Goal: Information Seeking & Learning: Learn about a topic

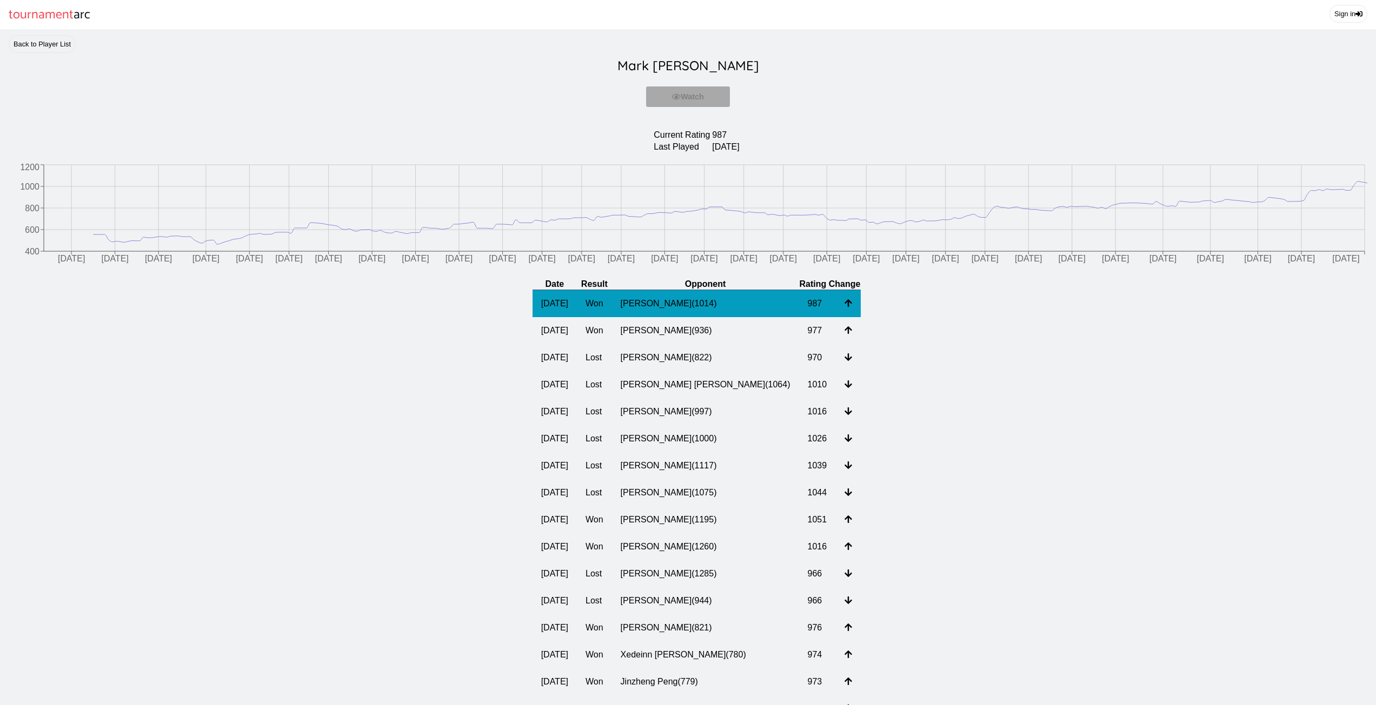
click at [672, 315] on td "[PERSON_NAME] ( 1014 )" at bounding box center [705, 304] width 187 height 28
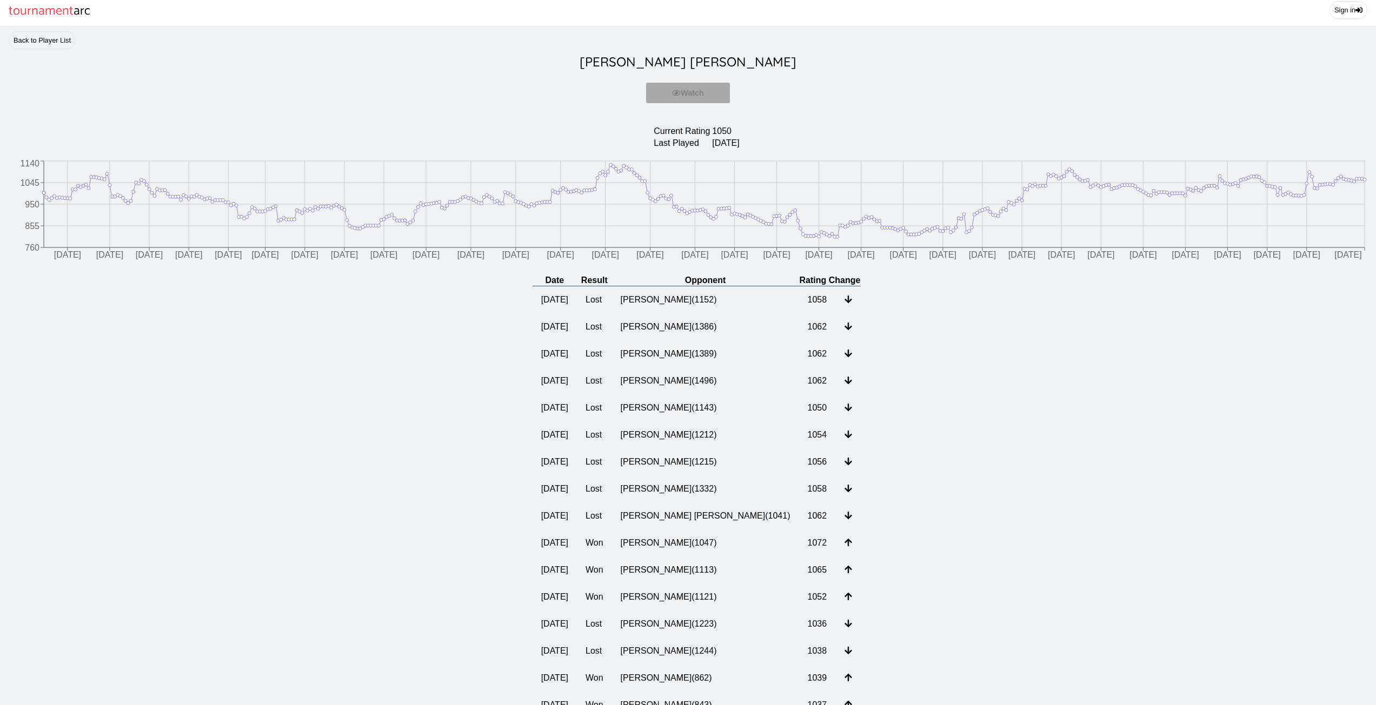
scroll to position [54, 0]
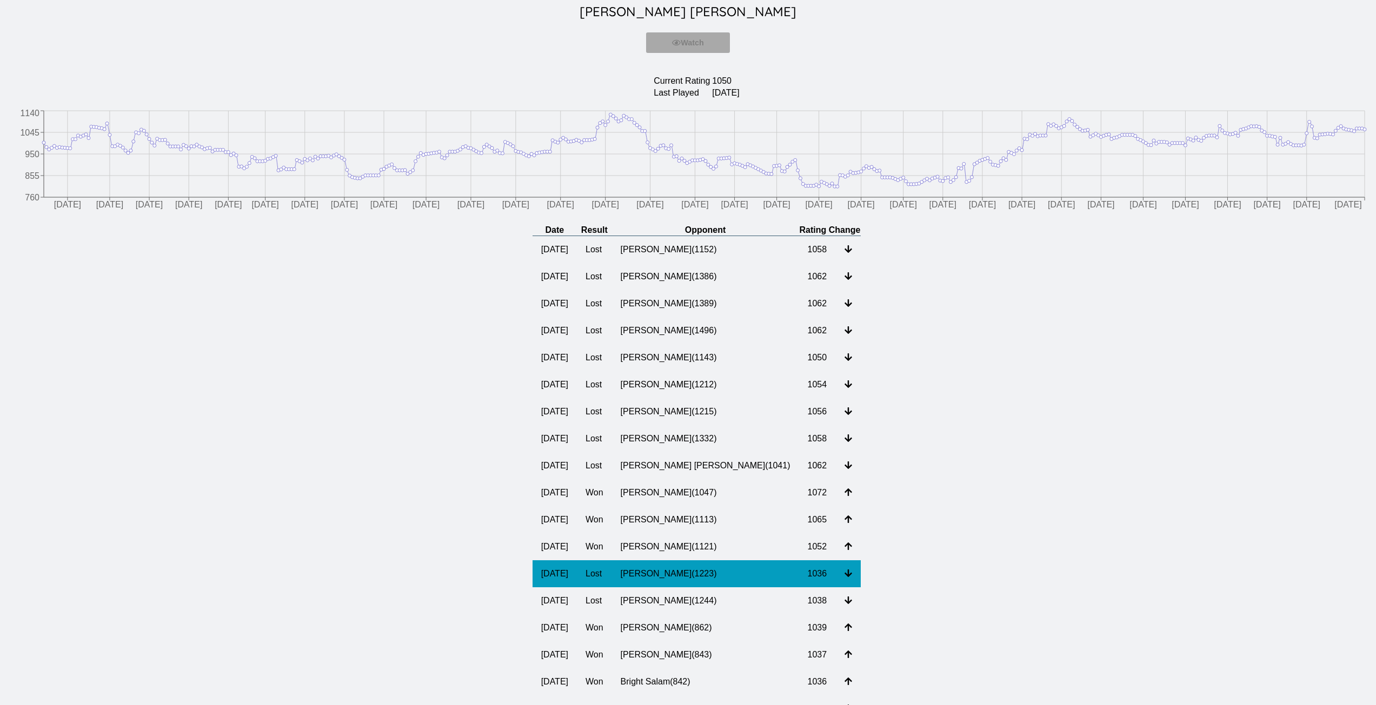
click at [711, 576] on td "[PERSON_NAME] ( 1223 )" at bounding box center [705, 574] width 187 height 27
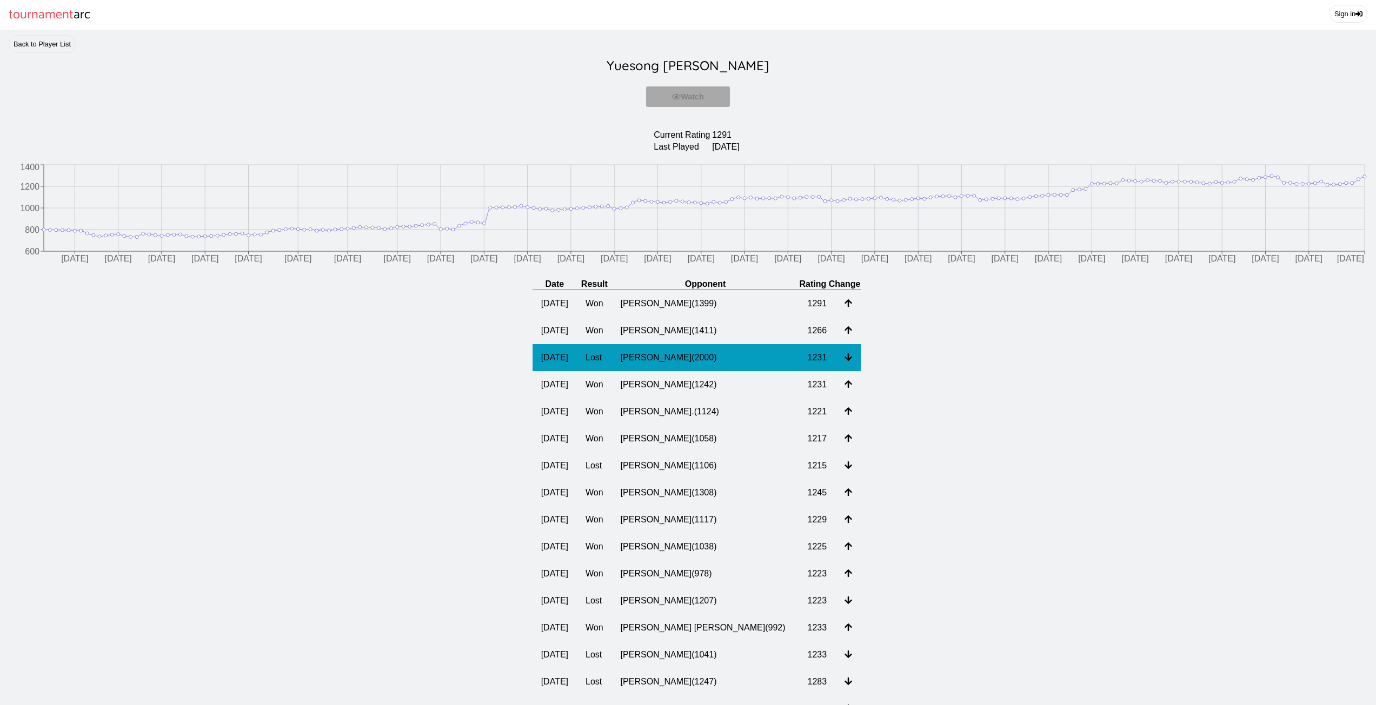
click at [683, 369] on td "[PERSON_NAME] ( 2000 )" at bounding box center [705, 357] width 187 height 27
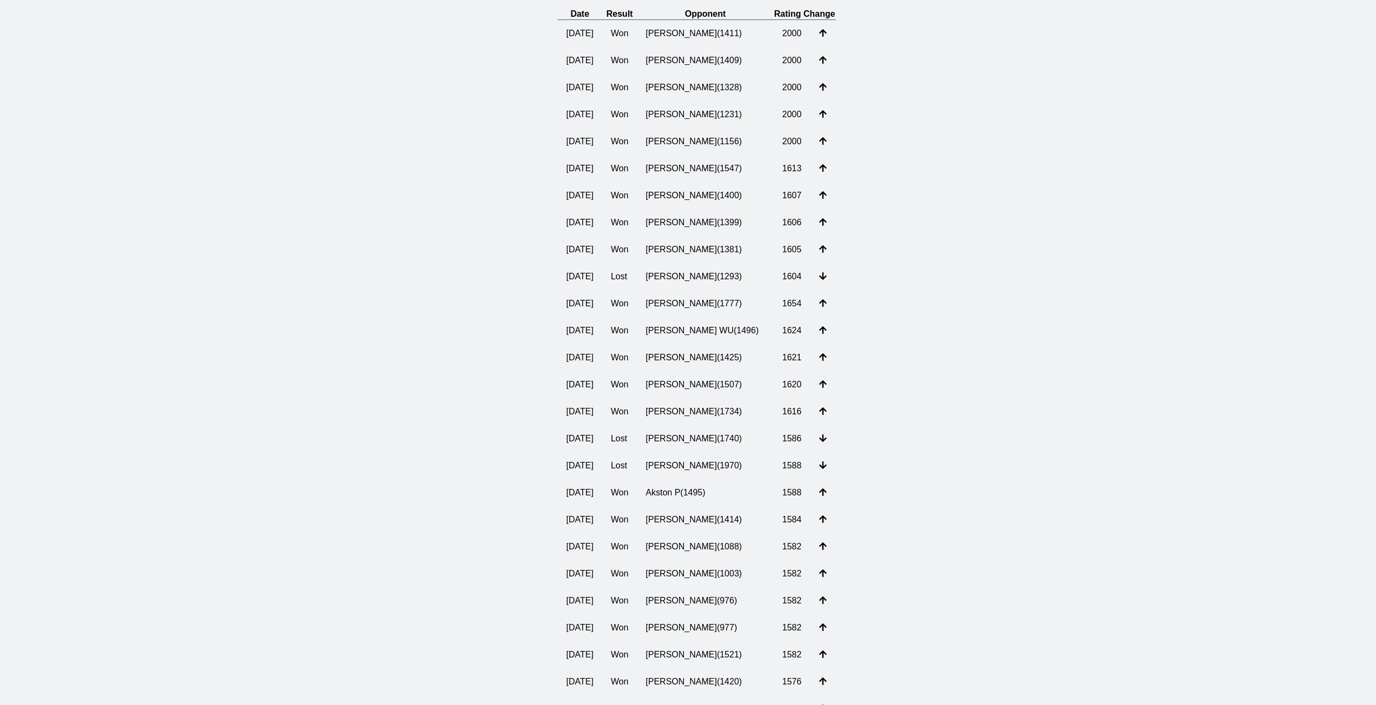
drag, startPoint x: 959, startPoint y: 317, endPoint x: 958, endPoint y: 365, distance: 48.1
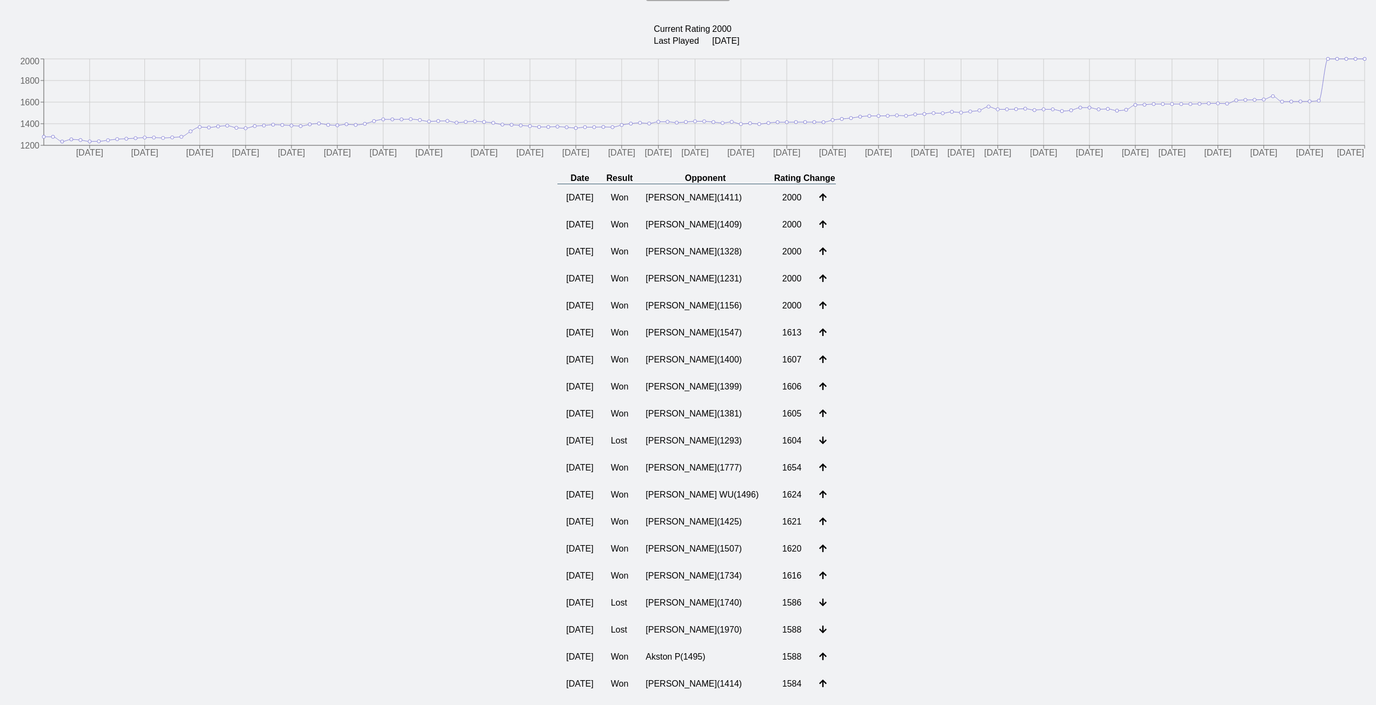
scroll to position [105, 0]
drag, startPoint x: 762, startPoint y: 533, endPoint x: 770, endPoint y: 513, distance: 21.6
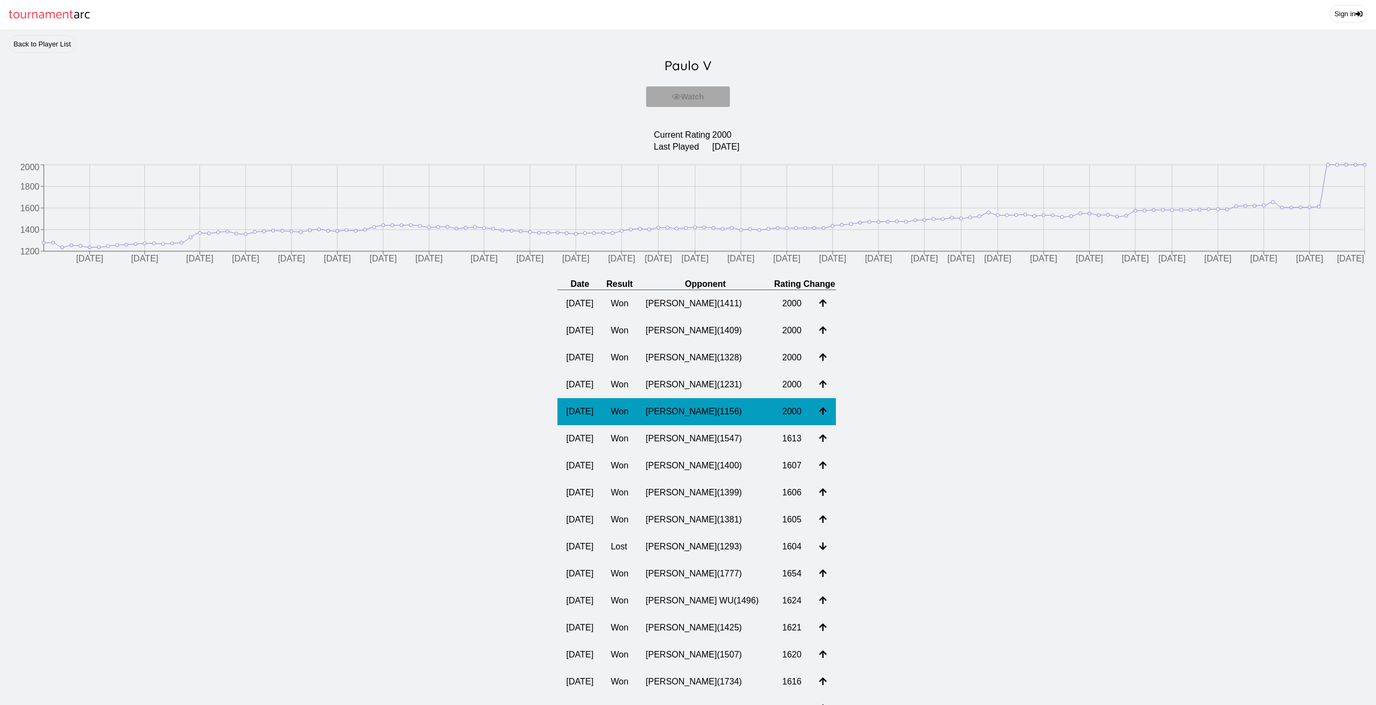
click at [702, 408] on td "[PERSON_NAME] ( 1156 )" at bounding box center [705, 411] width 137 height 27
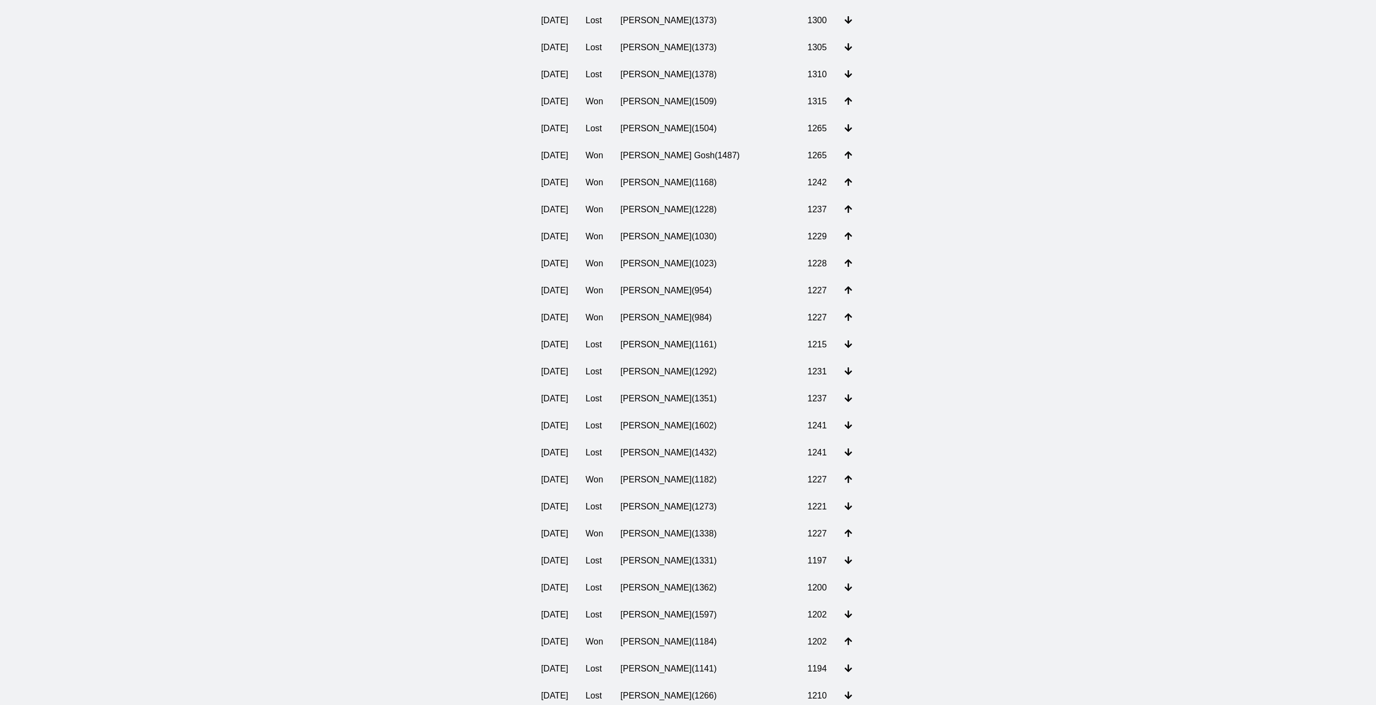
scroll to position [7133, 0]
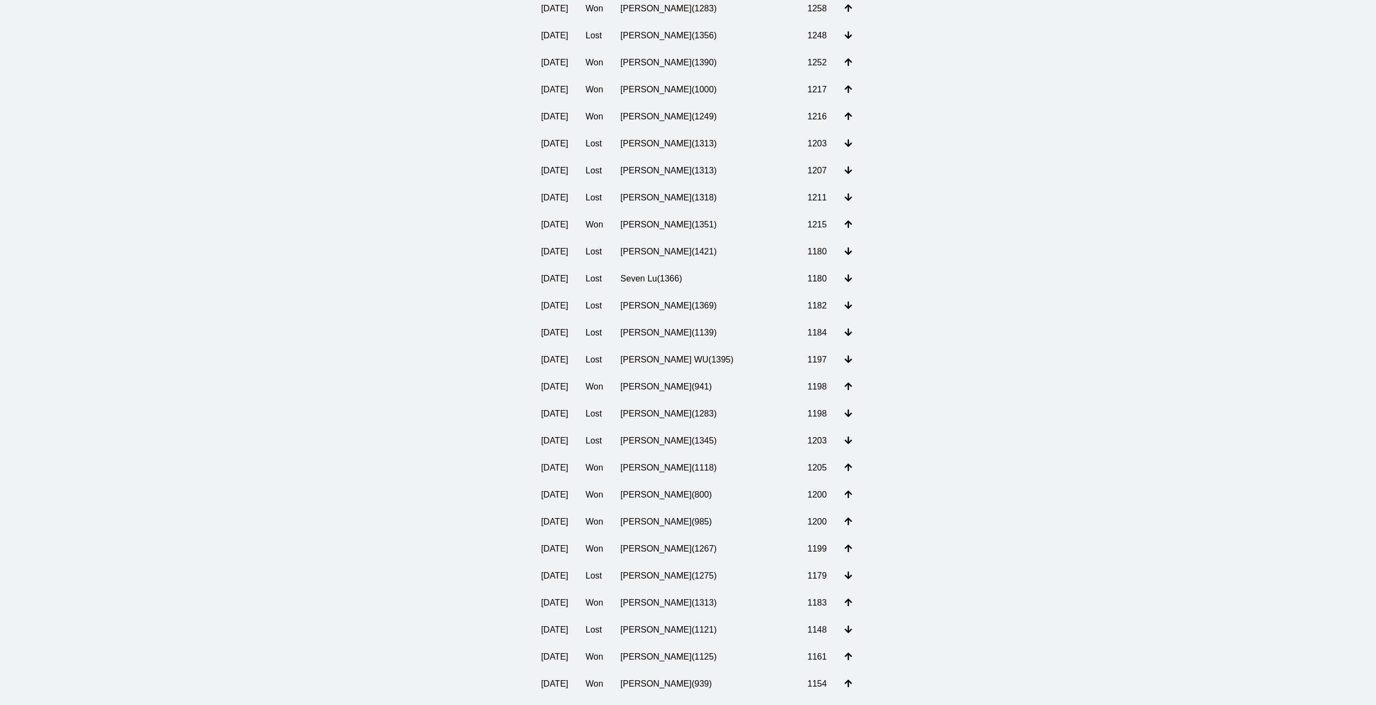
drag, startPoint x: 987, startPoint y: 525, endPoint x: 984, endPoint y: 519, distance: 6.5
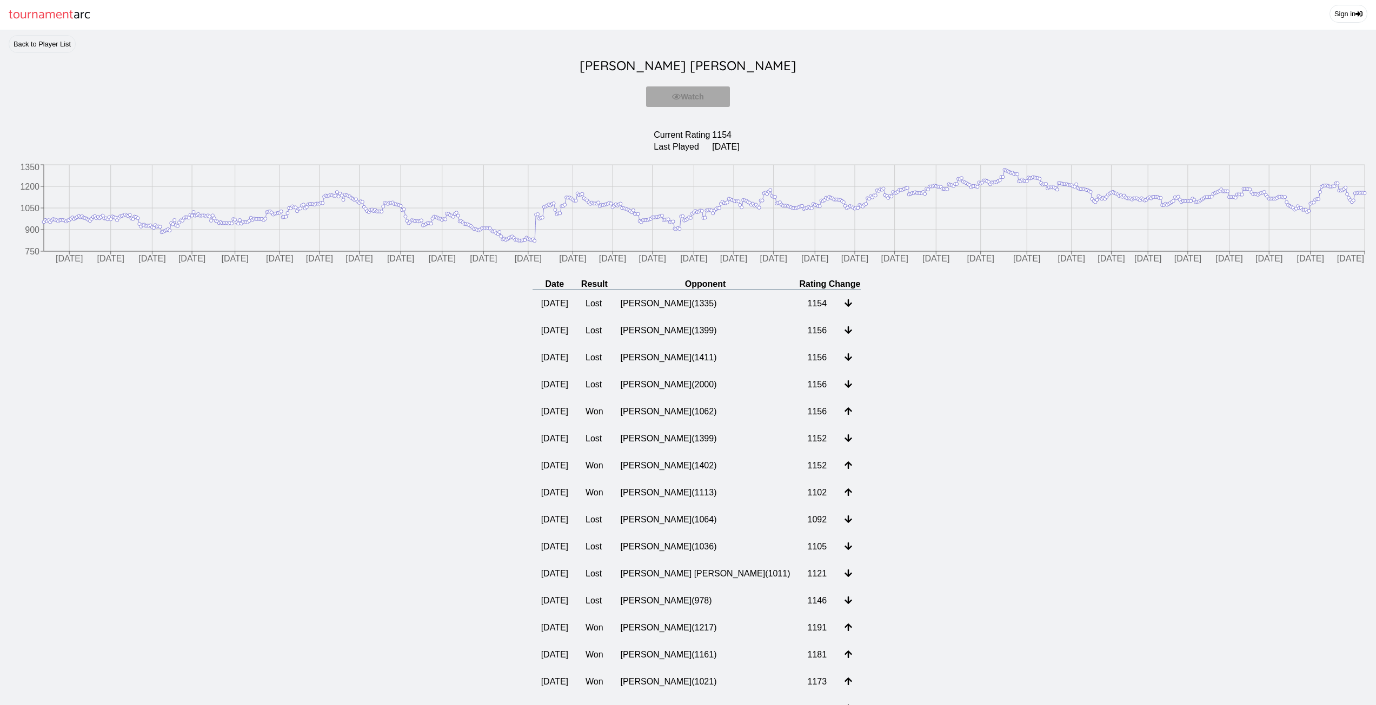
scroll to position [3445, 0]
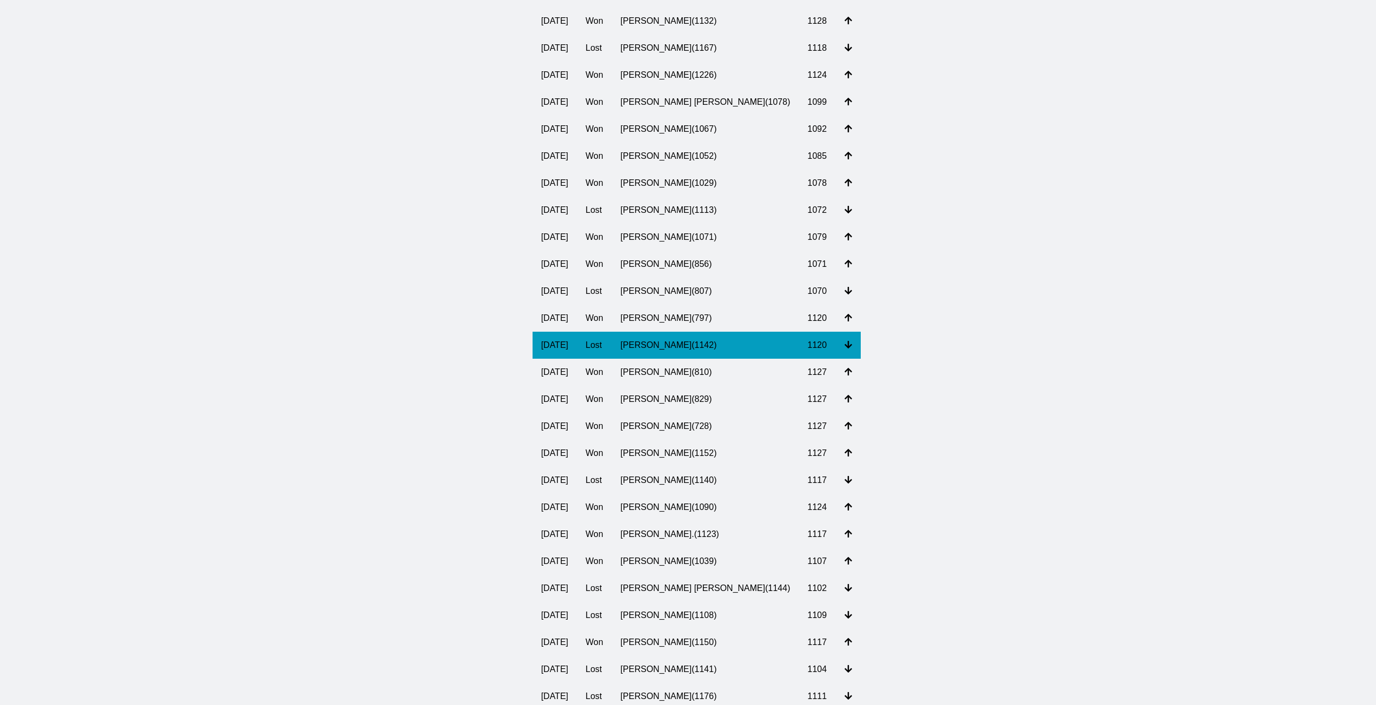
click at [725, 348] on td "[PERSON_NAME] ( 1142 )" at bounding box center [705, 345] width 187 height 27
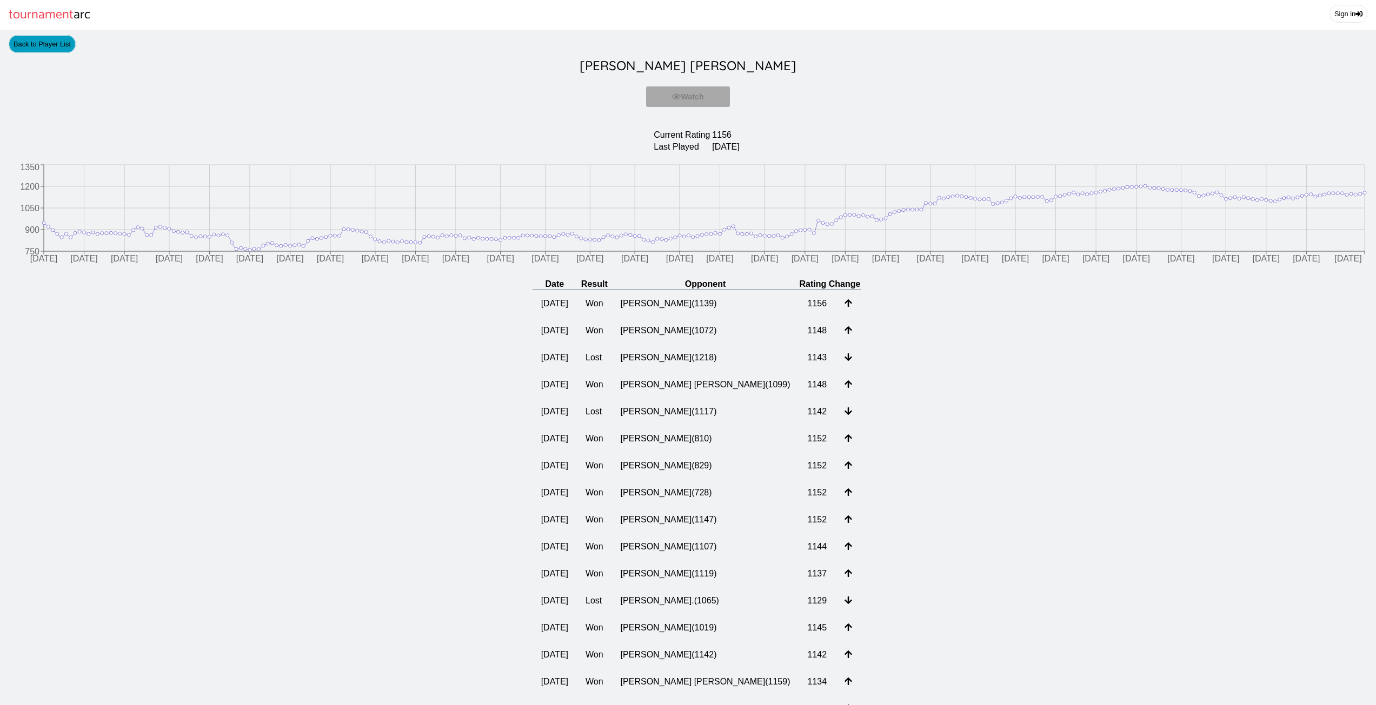
click at [35, 53] on link "Back to Player List" at bounding box center [42, 44] width 67 height 18
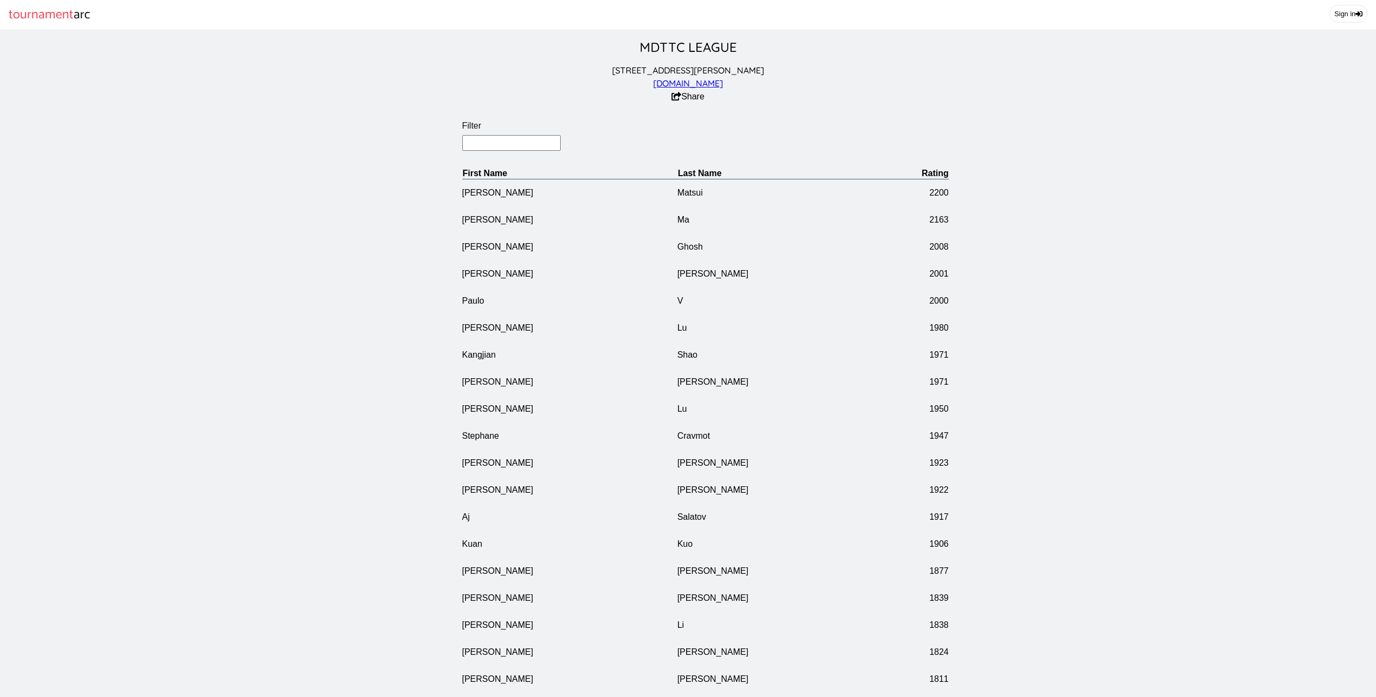
click at [520, 150] on input "Filter" at bounding box center [511, 143] width 99 height 16
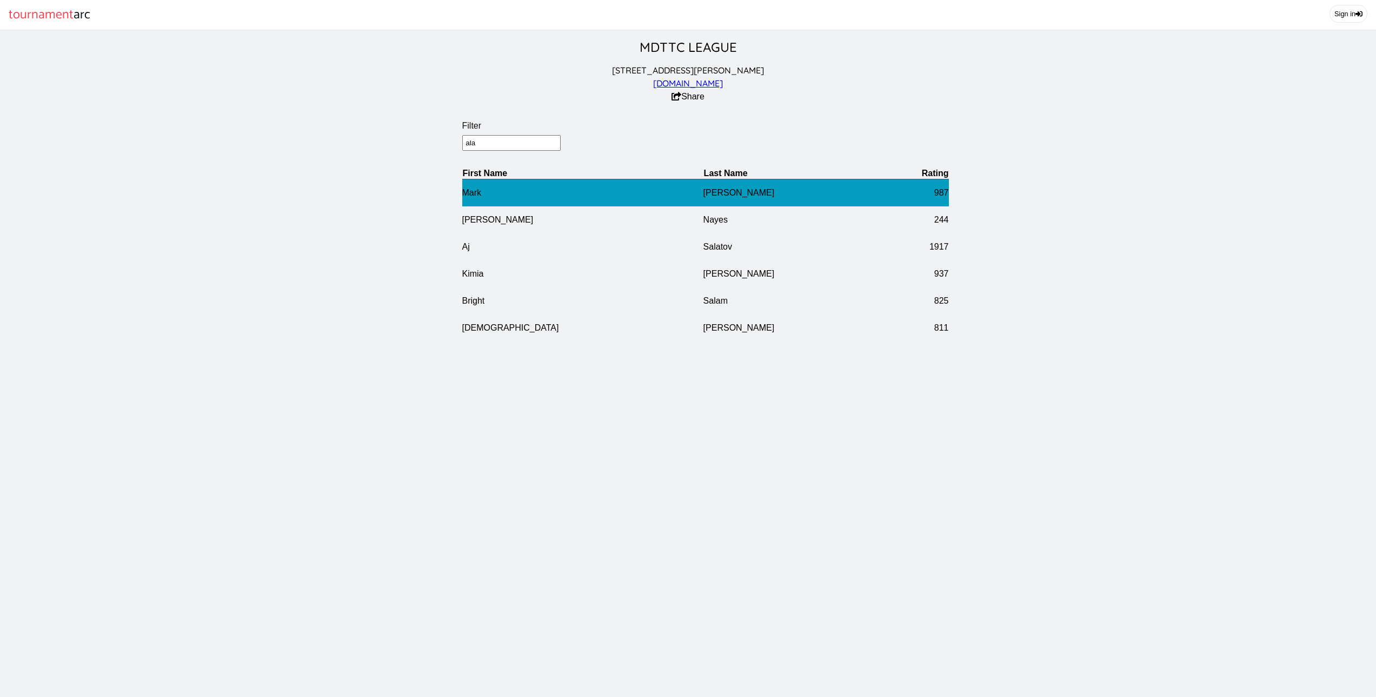
type input "ala"
click at [703, 190] on td "[PERSON_NAME]" at bounding box center [794, 193] width 183 height 28
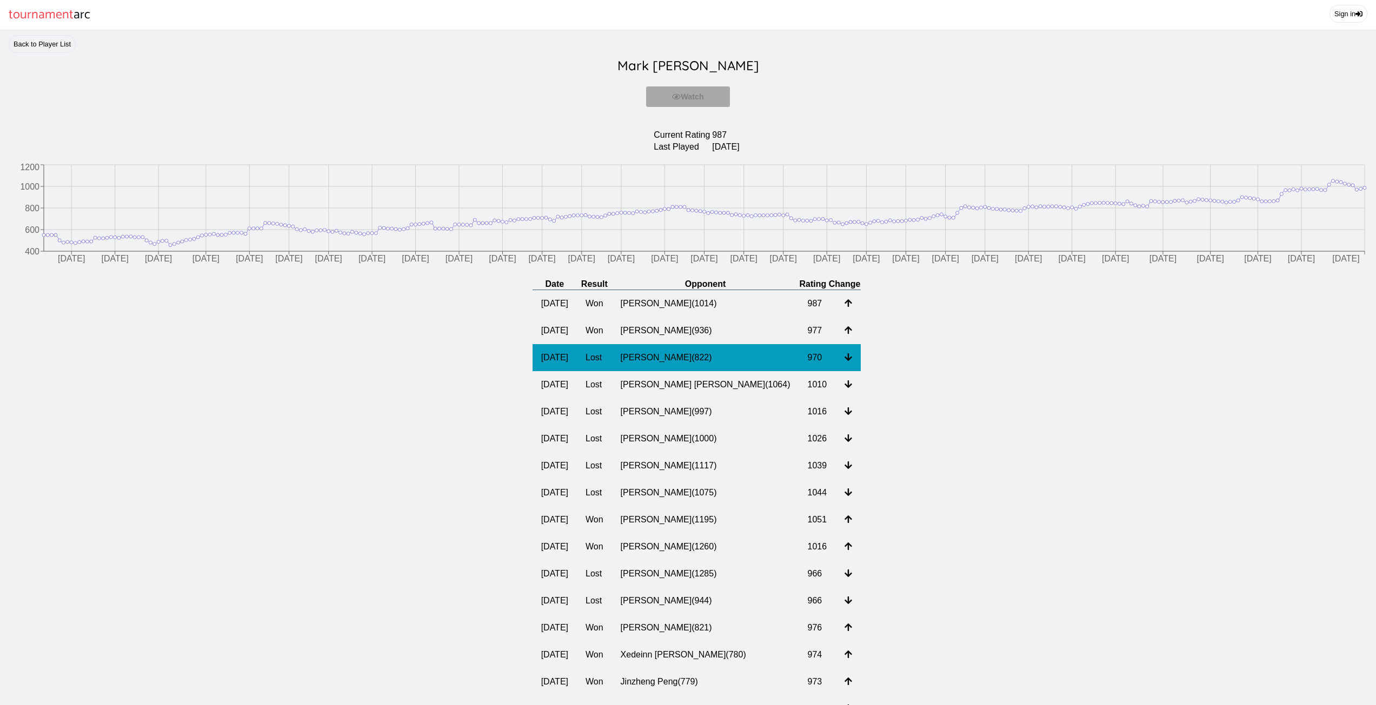
click at [678, 364] on td "[PERSON_NAME] ( 822 )" at bounding box center [705, 357] width 187 height 27
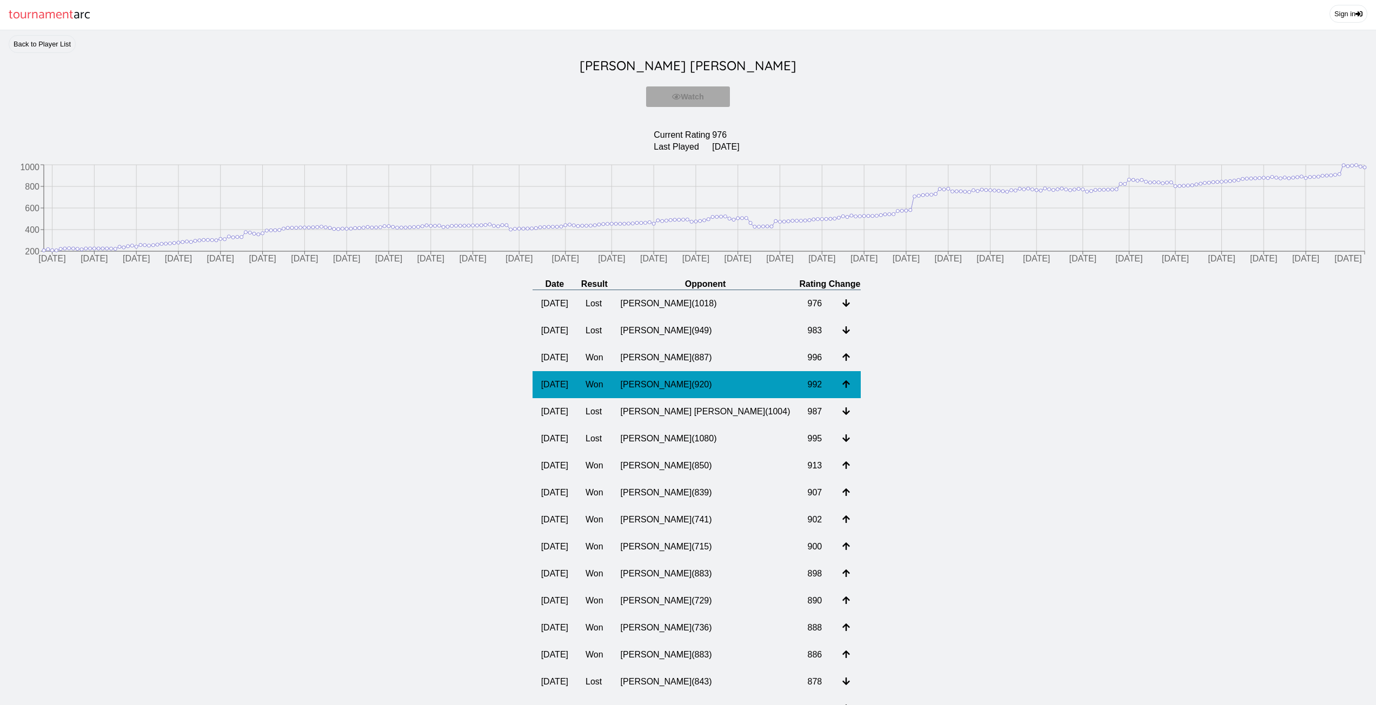
drag, startPoint x: 751, startPoint y: 408, endPoint x: 745, endPoint y: 402, distance: 8.8
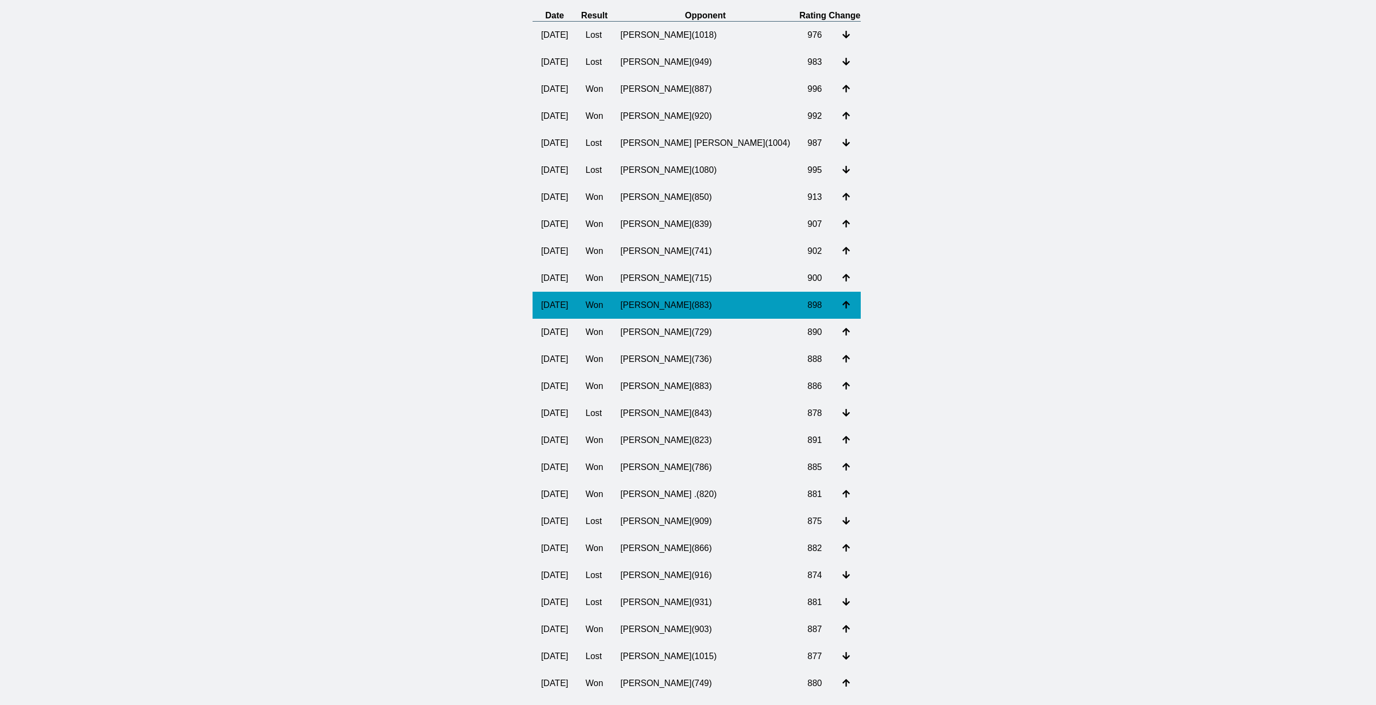
scroll to position [270, 0]
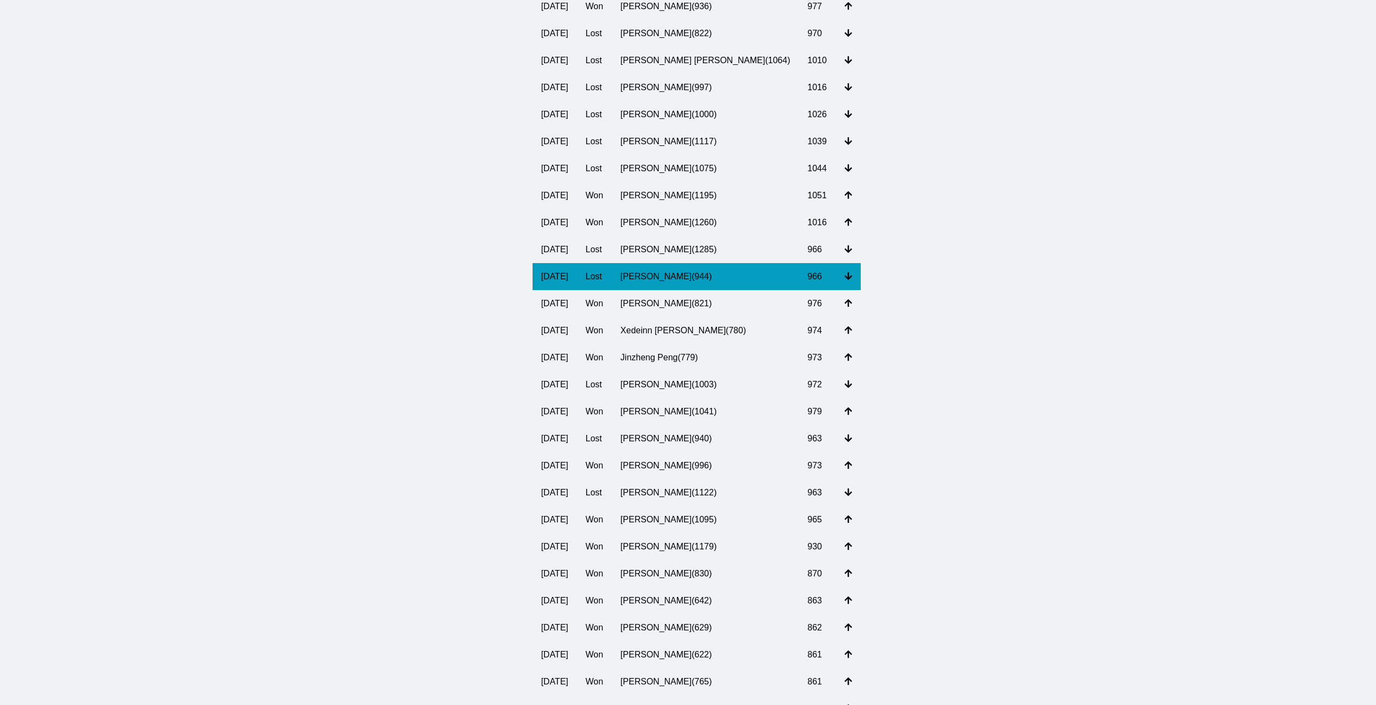
scroll to position [326, 0]
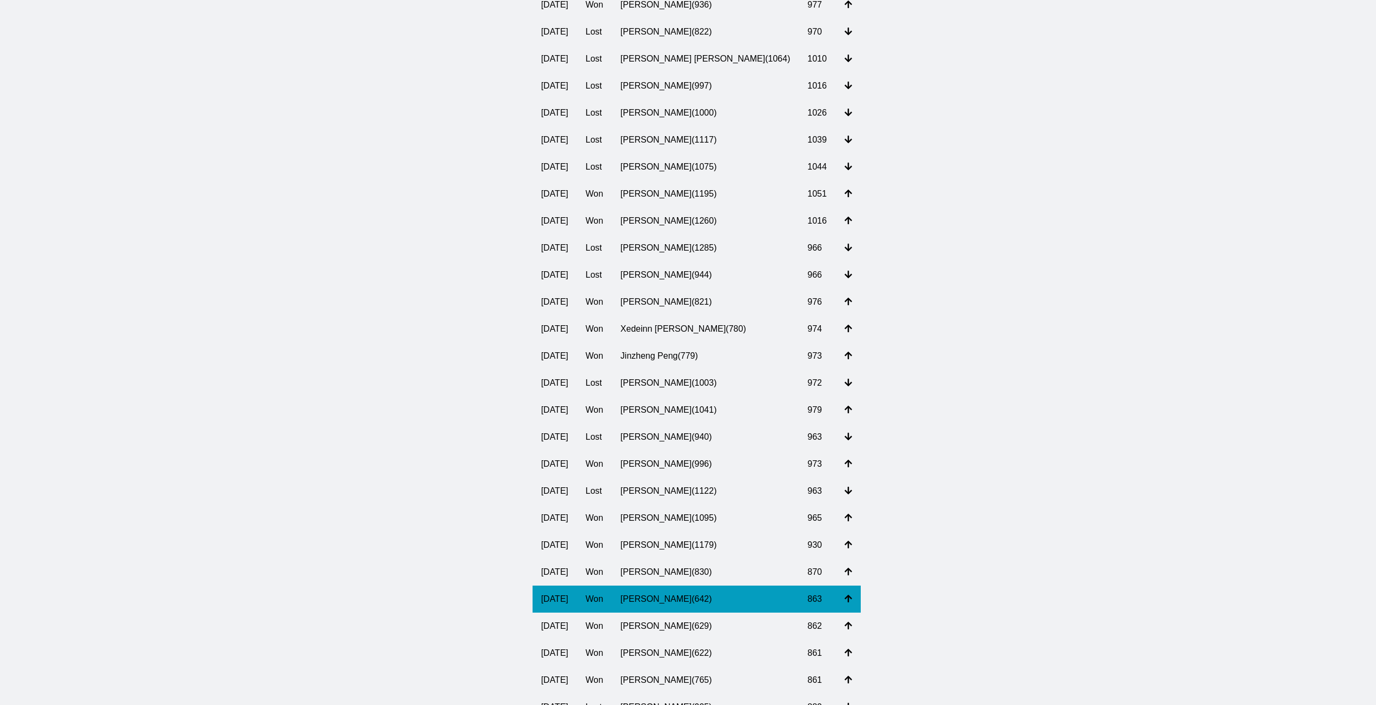
drag, startPoint x: 687, startPoint y: 597, endPoint x: 670, endPoint y: 594, distance: 17.7
click at [670, 593] on td "[PERSON_NAME] ( 642 )" at bounding box center [705, 599] width 187 height 27
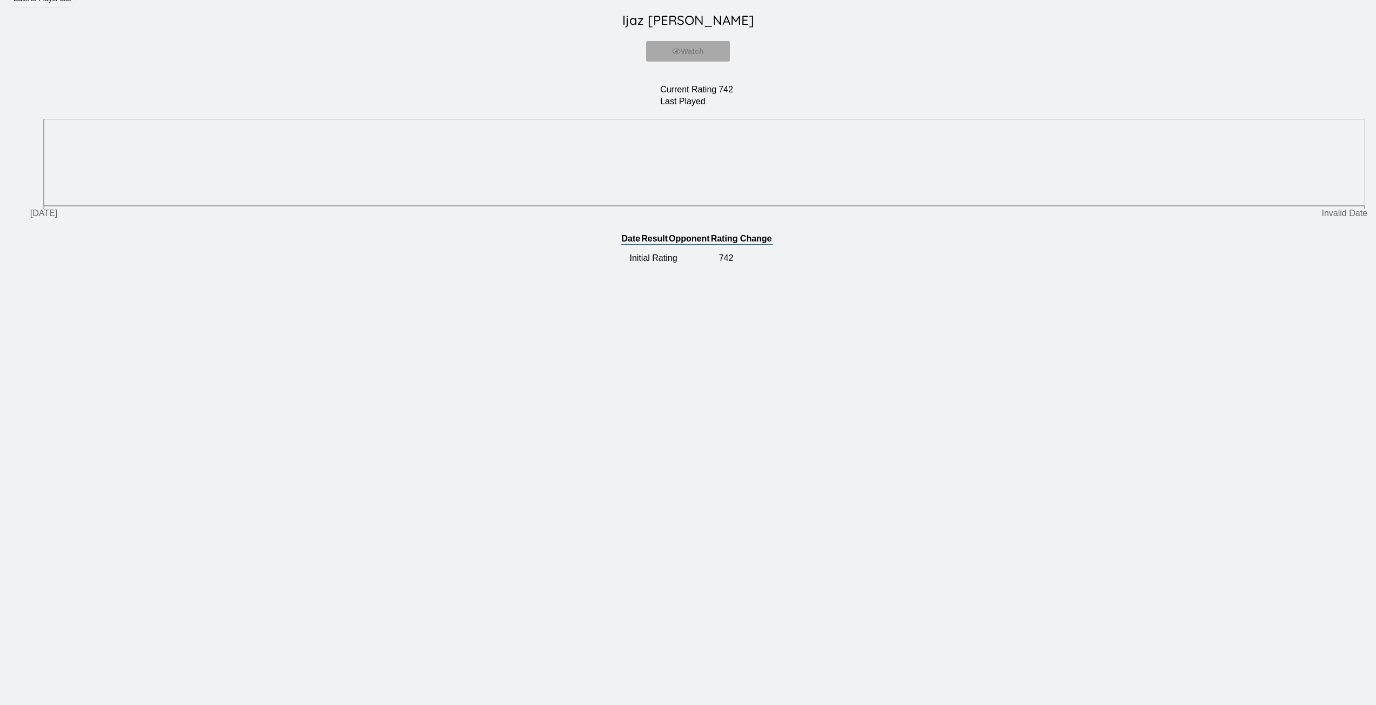
scroll to position [4, 0]
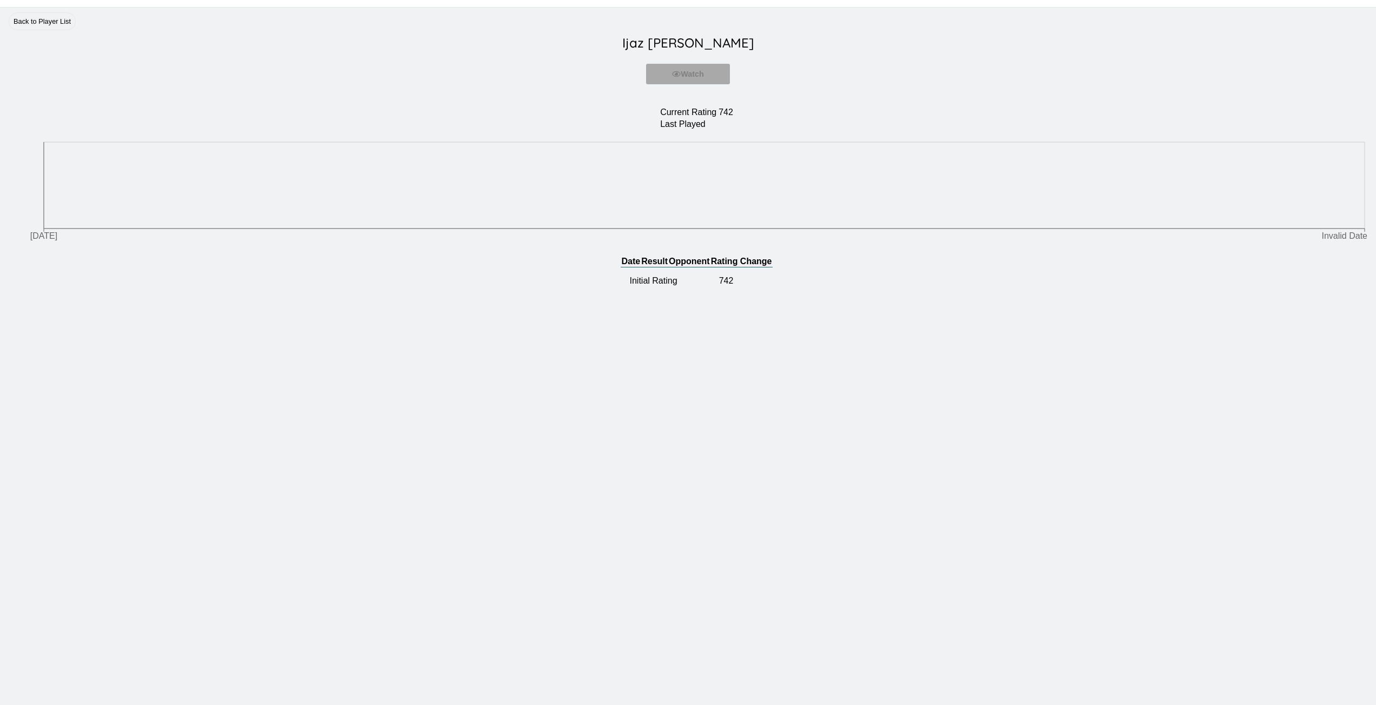
click at [670, 599] on main "Back to Player List [PERSON_NAME] Watch You must be logged in to watch Current …" at bounding box center [688, 382] width 1376 height 749
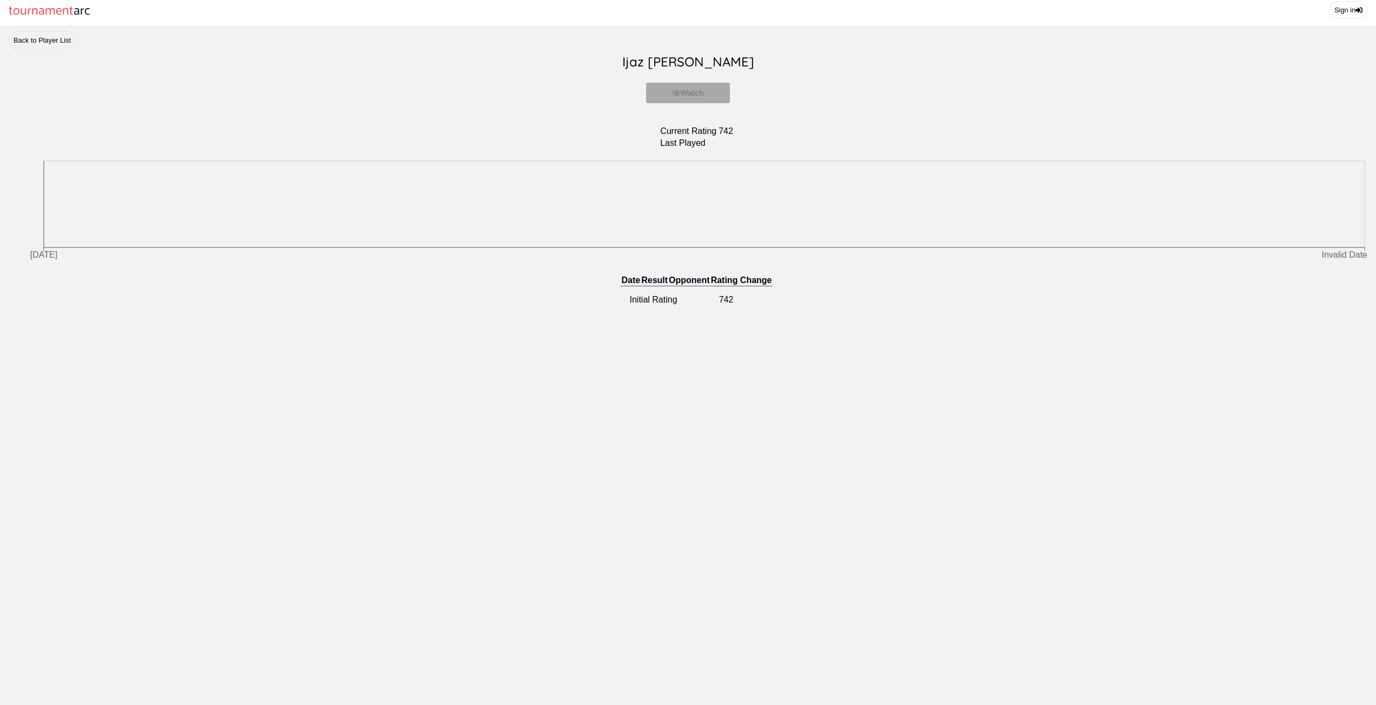
scroll to position [0, 0]
click at [672, 599] on main "Back to Player List [PERSON_NAME] Watch You must be logged in to watch Current …" at bounding box center [688, 404] width 1376 height 749
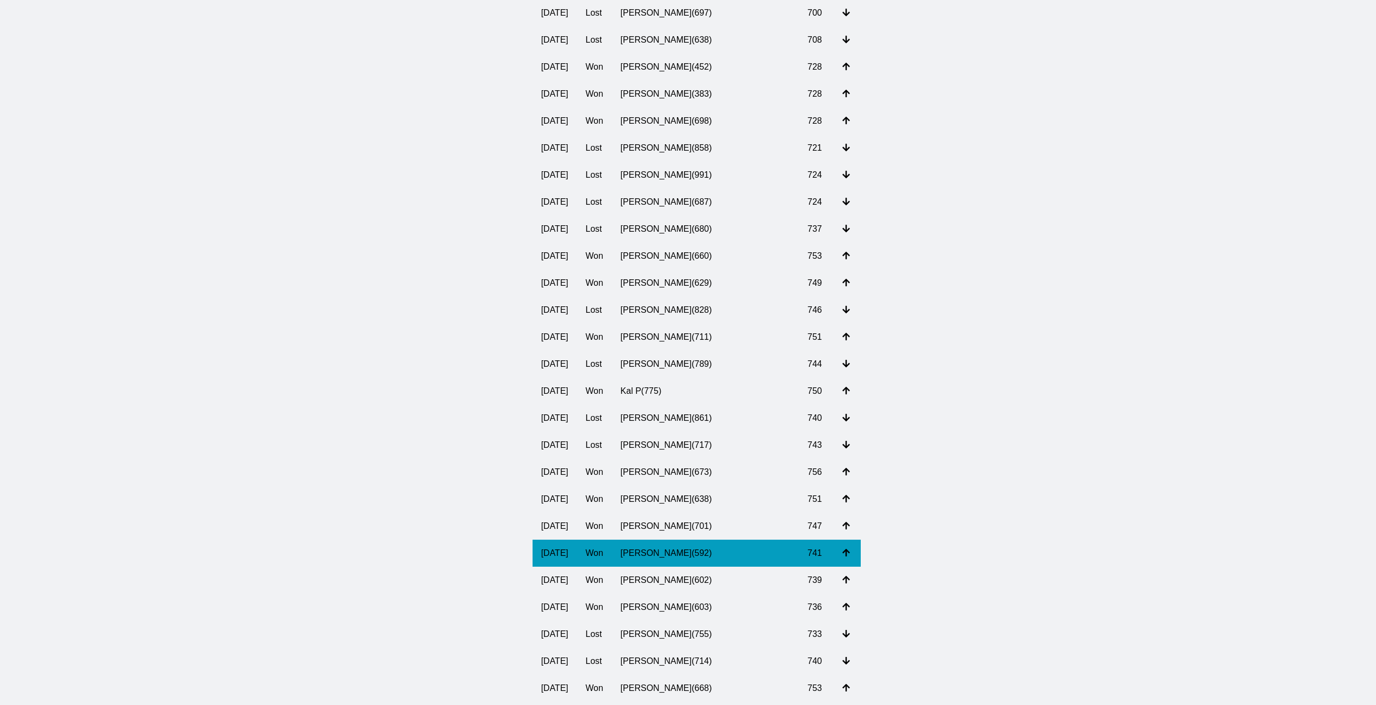
scroll to position [595, 0]
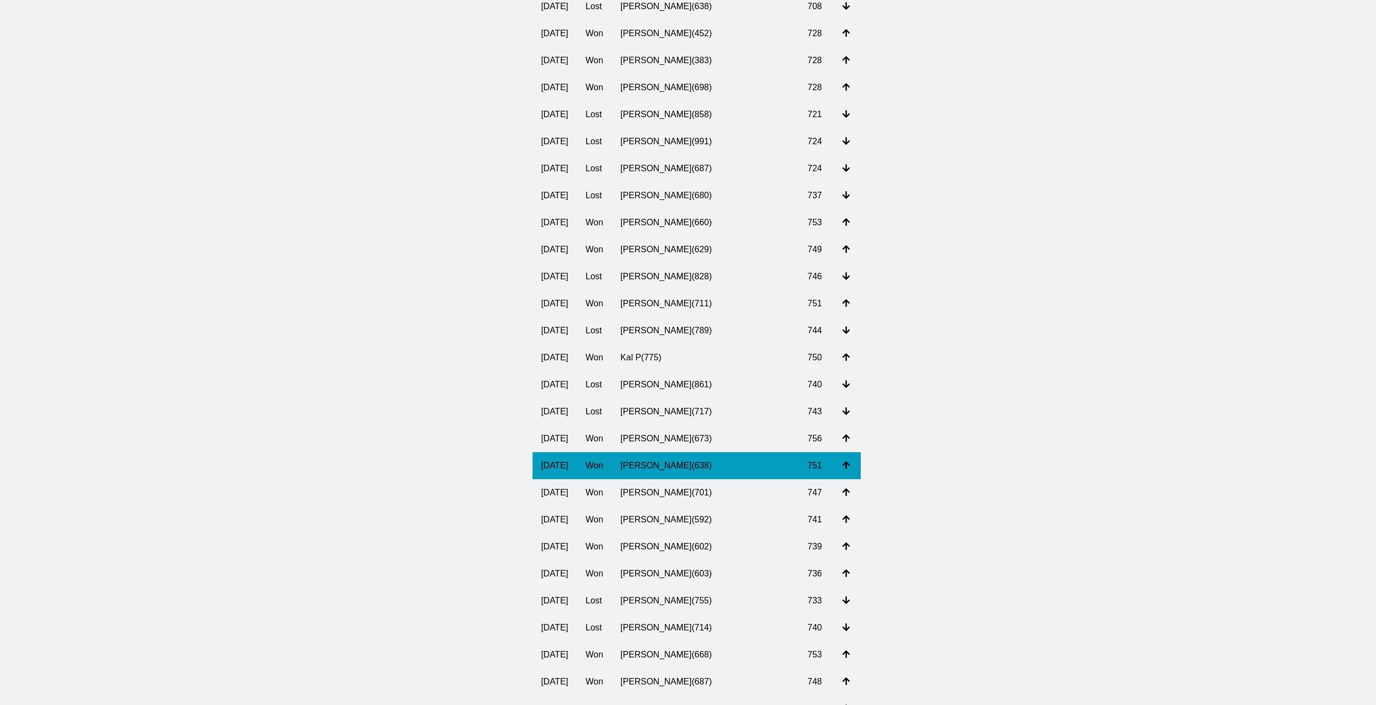
click at [708, 470] on td "[PERSON_NAME] ( 638 )" at bounding box center [705, 465] width 187 height 27
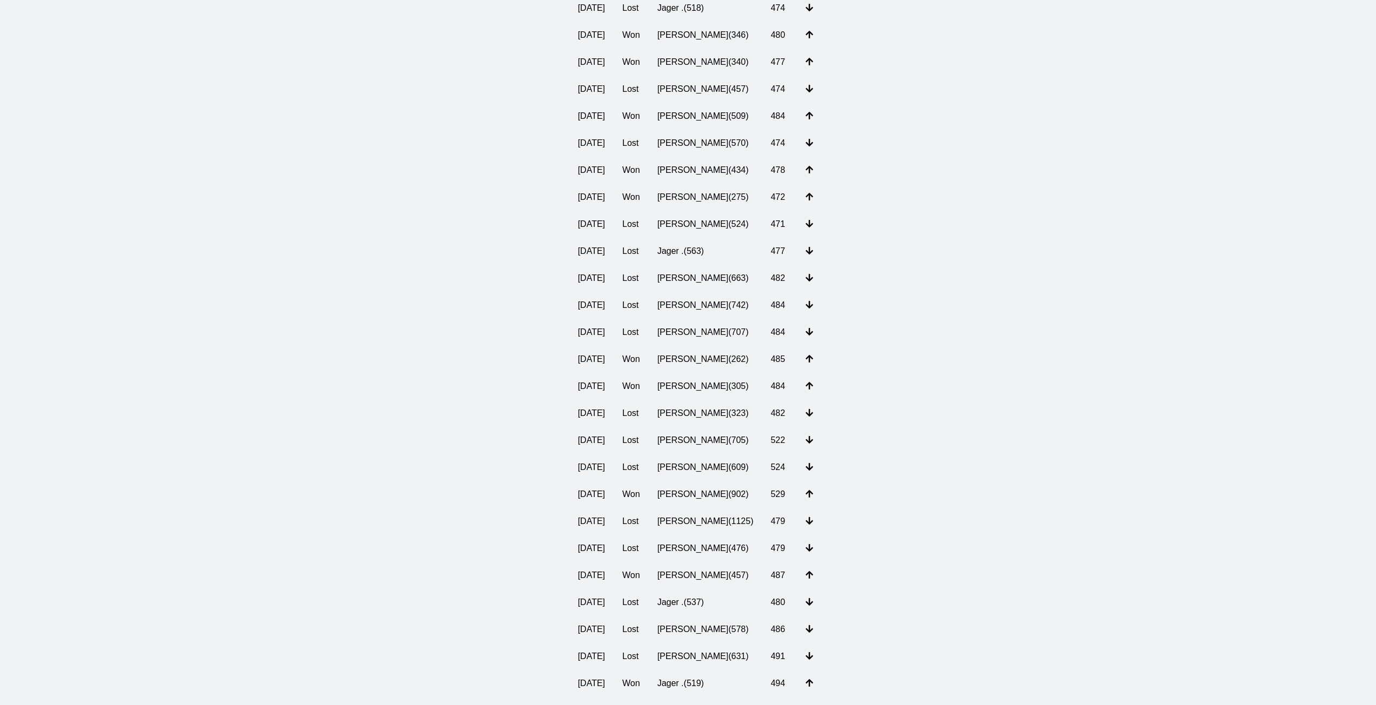
scroll to position [5090, 0]
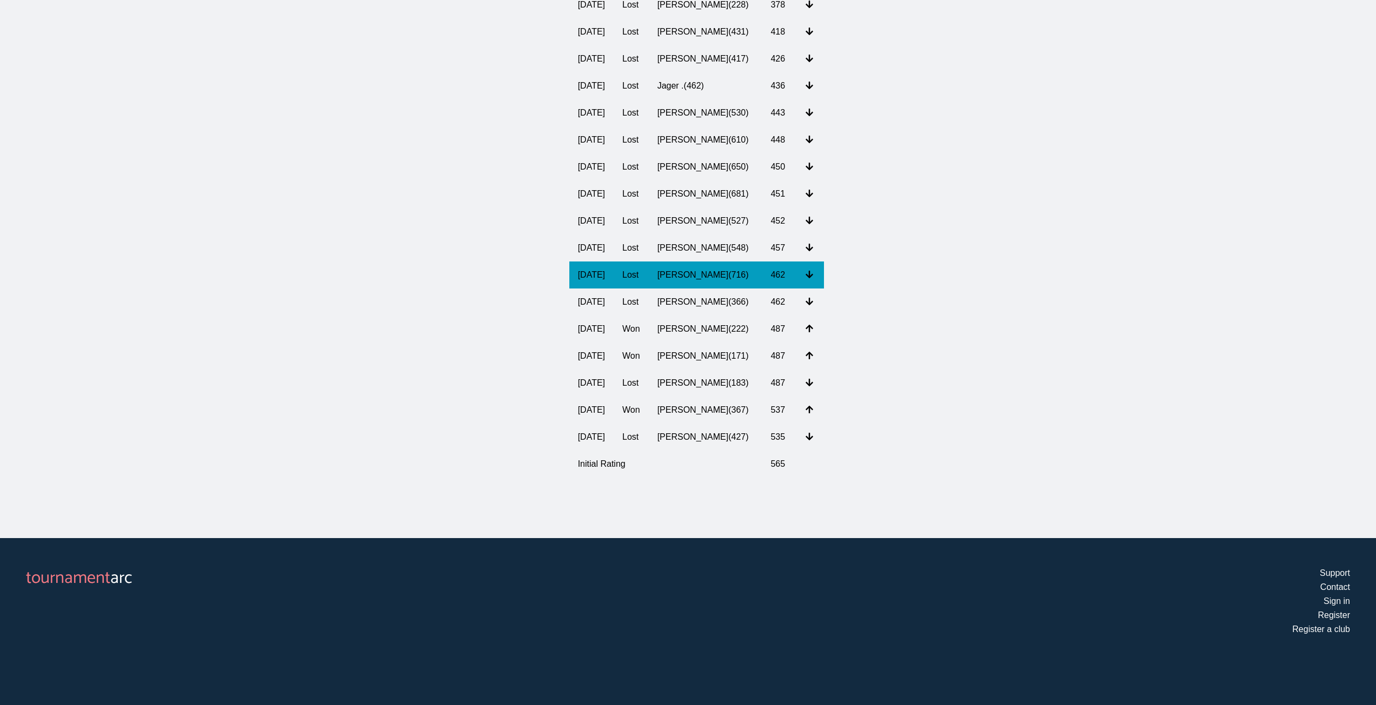
click at [705, 273] on td "[PERSON_NAME] ( 716 )" at bounding box center [706, 275] width 114 height 27
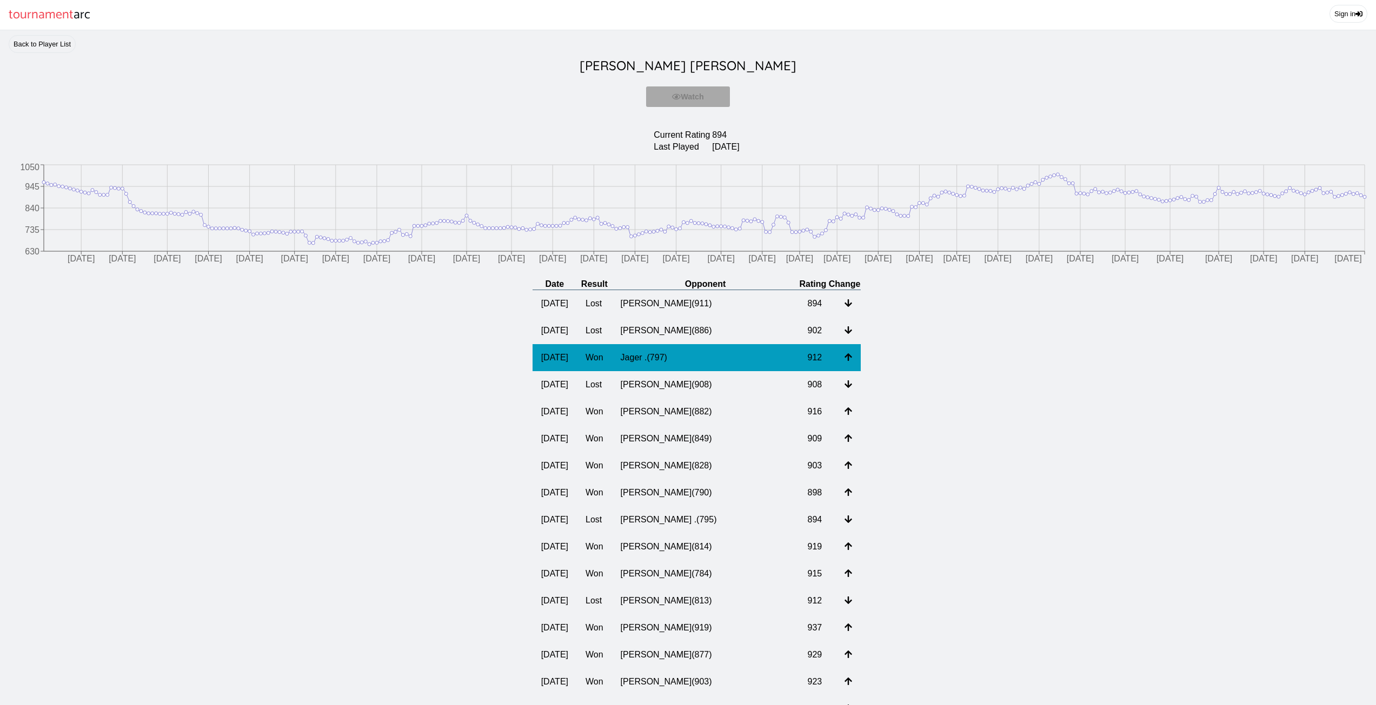
click at [663, 367] on td "Jager . ( 797 )" at bounding box center [705, 357] width 187 height 27
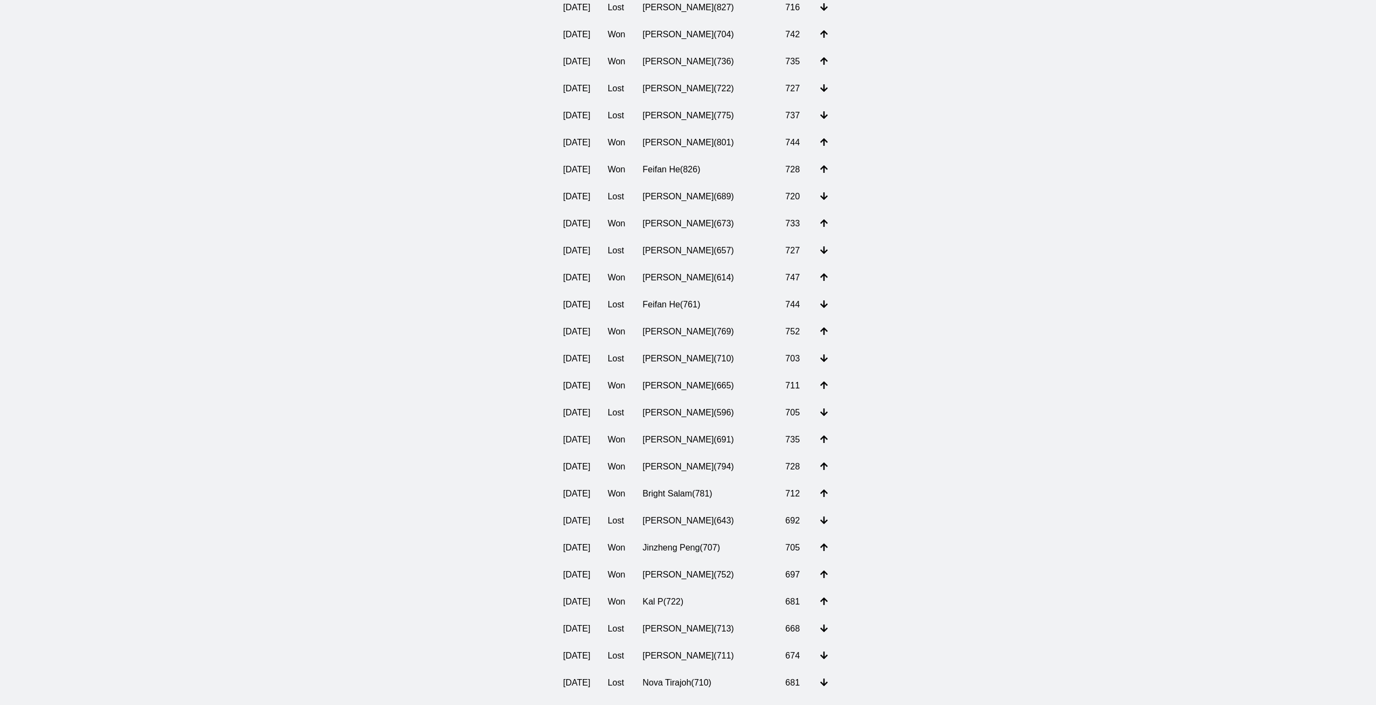
scroll to position [703, 0]
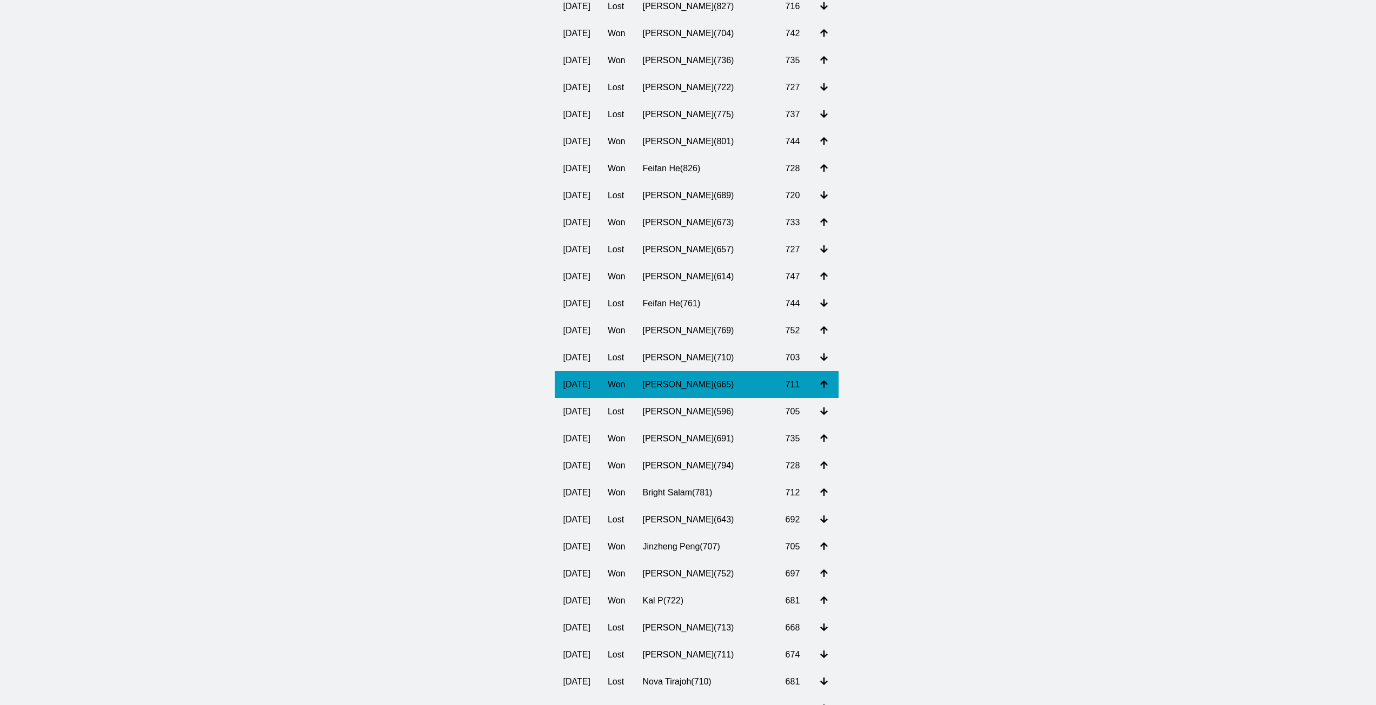
click at [688, 397] on td "Cindy Huynh ( 665 )" at bounding box center [705, 384] width 143 height 27
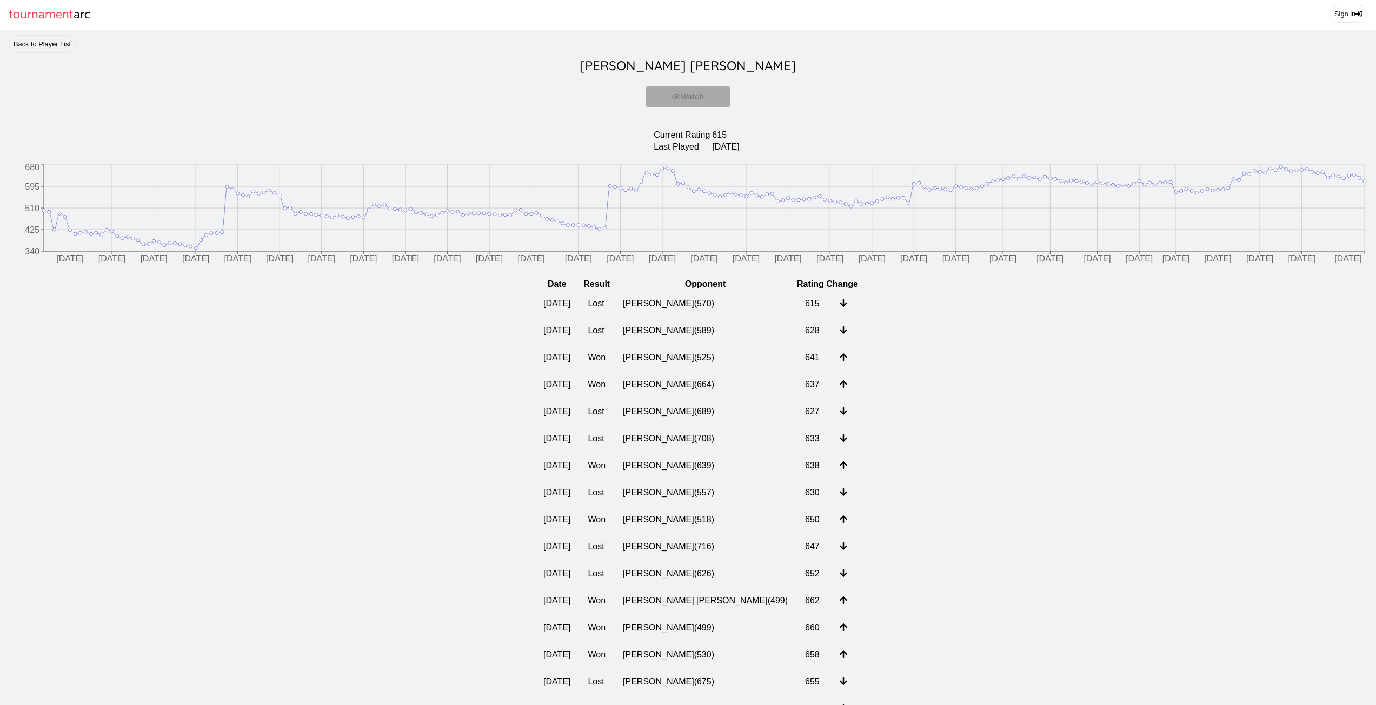
click at [689, 72] on h2 "Cindy Huynh" at bounding box center [688, 65] width 1358 height 25
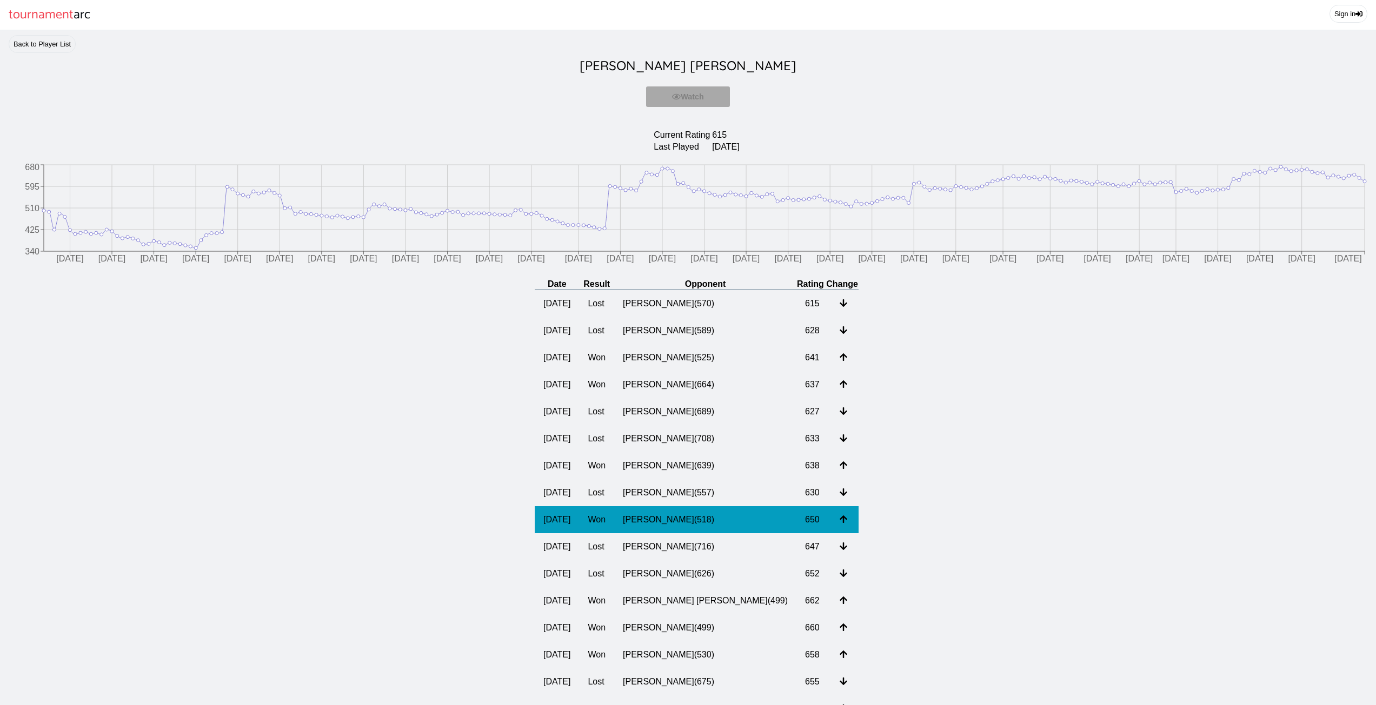
drag, startPoint x: 736, startPoint y: 565, endPoint x: 738, endPoint y: 526, distance: 39.0
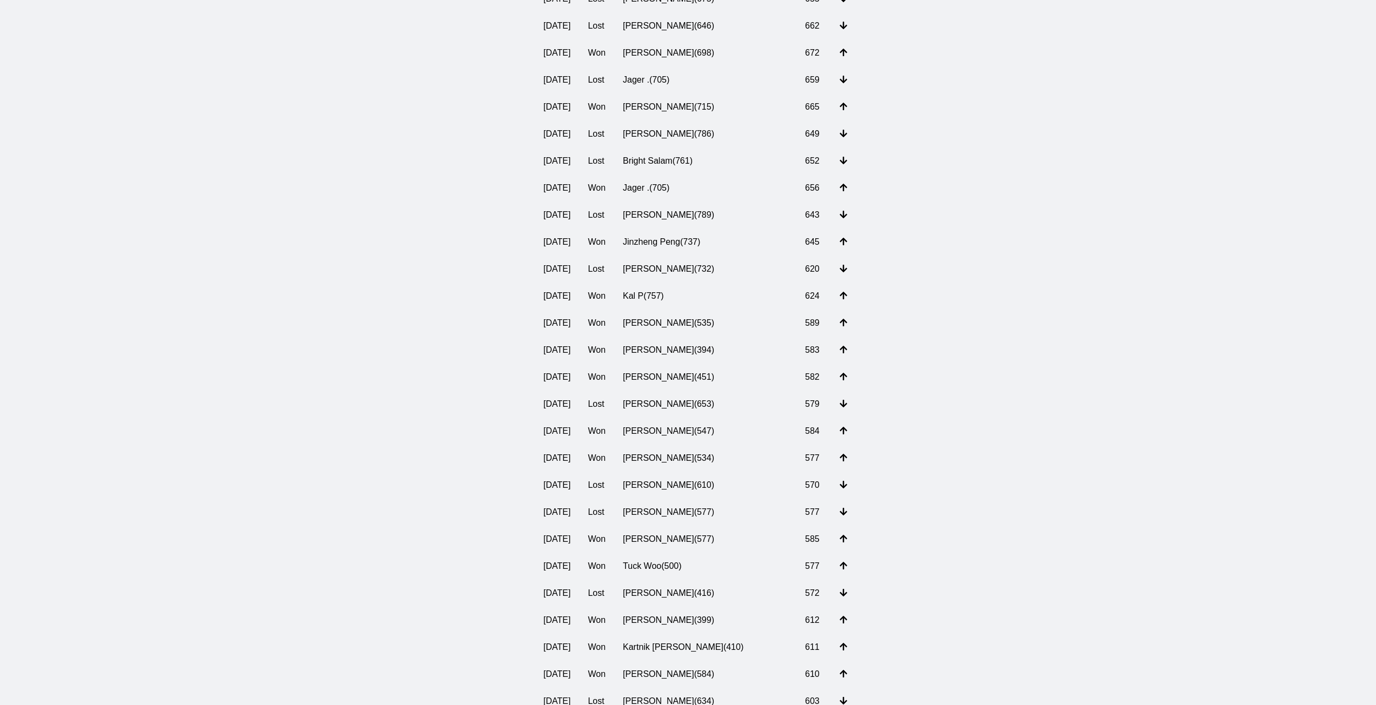
scroll to position [703, 0]
